Goal: Task Accomplishment & Management: Use online tool/utility

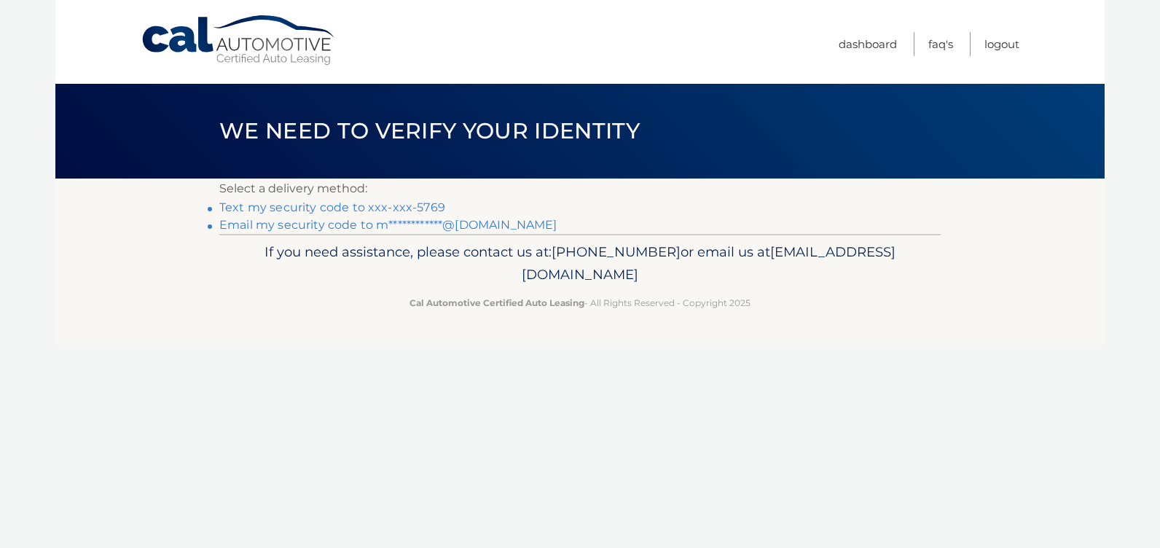
click at [416, 203] on link "Text my security code to xxx-xxx-5769" at bounding box center [332, 207] width 226 height 14
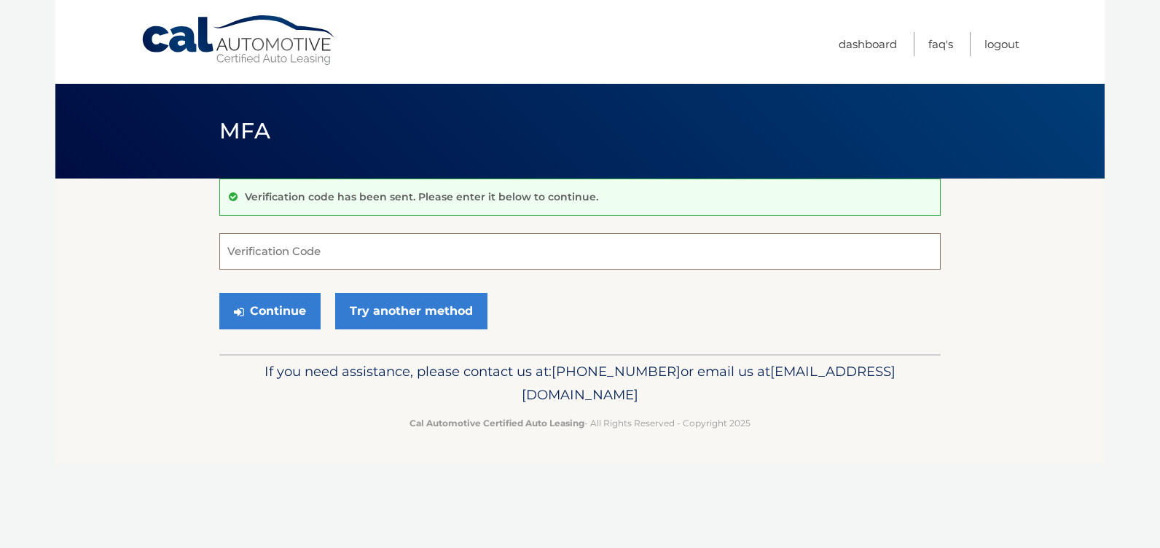
click at [285, 251] on input "Verification Code" at bounding box center [580, 251] width 722 height 36
type input "173063"
click at [262, 313] on button "Continue" at bounding box center [269, 311] width 101 height 36
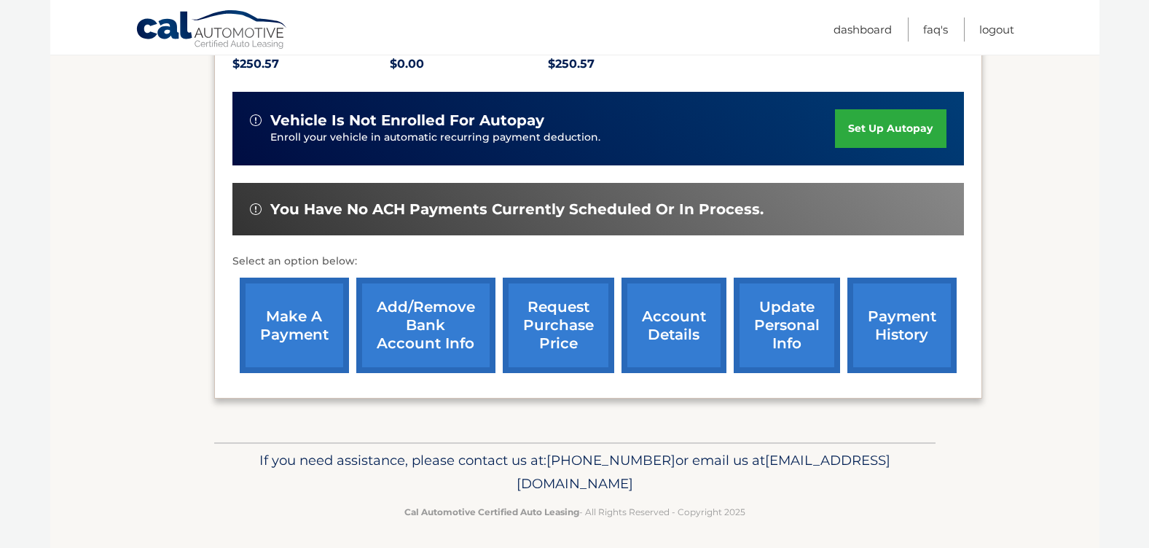
scroll to position [335, 0]
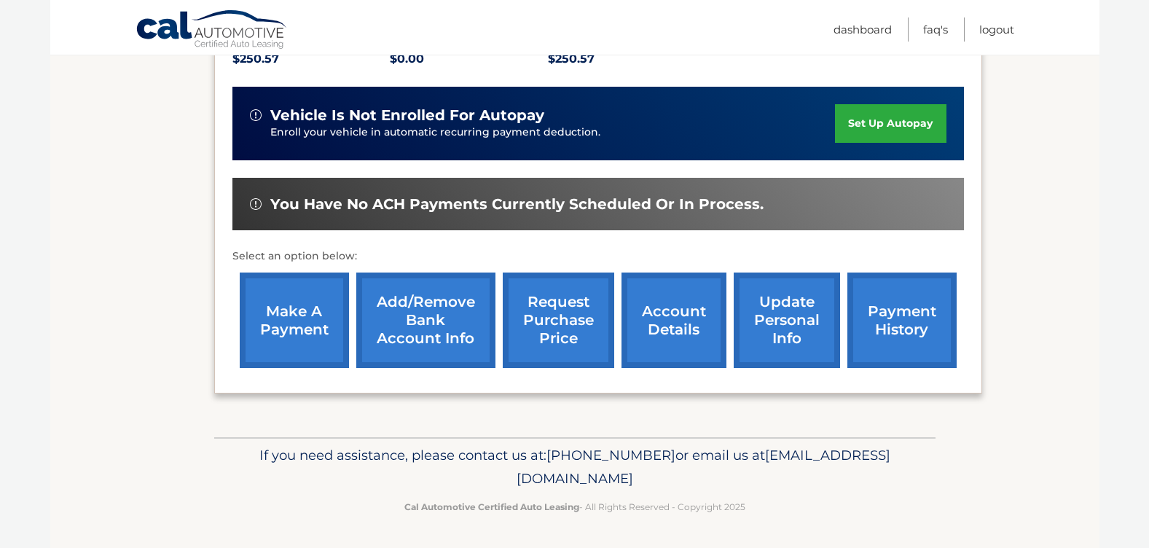
click at [276, 318] on link "make a payment" at bounding box center [294, 320] width 109 height 95
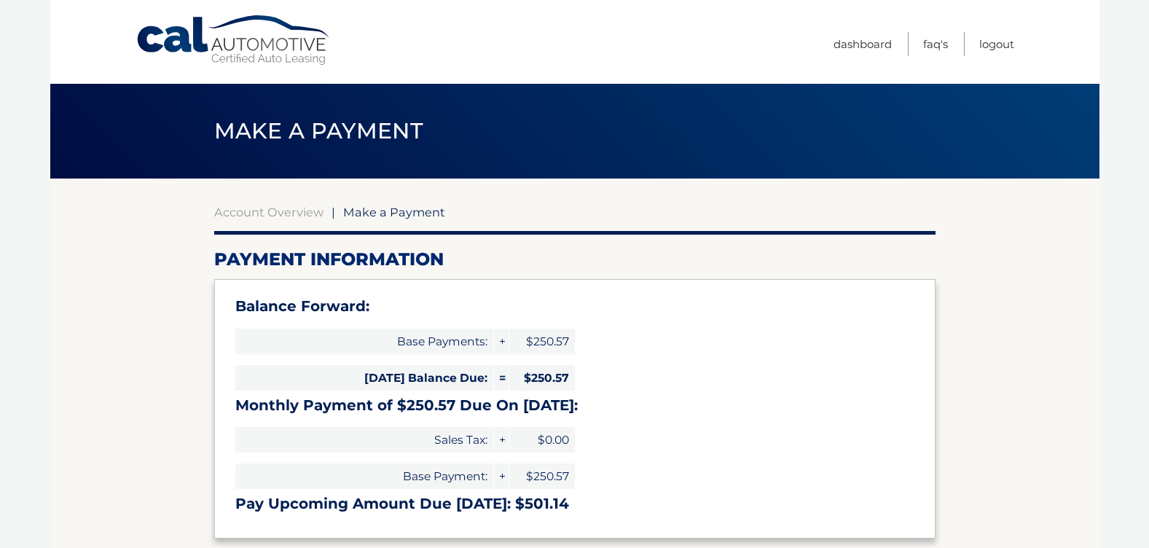
select select "YTVlYjEzZjItYzIwYi00YWM0LWE2NzMtNjEyN2RjN2I3ZTU0"
click at [995, 44] on link "Logout" at bounding box center [997, 44] width 35 height 24
